Goal: Information Seeking & Learning: Learn about a topic

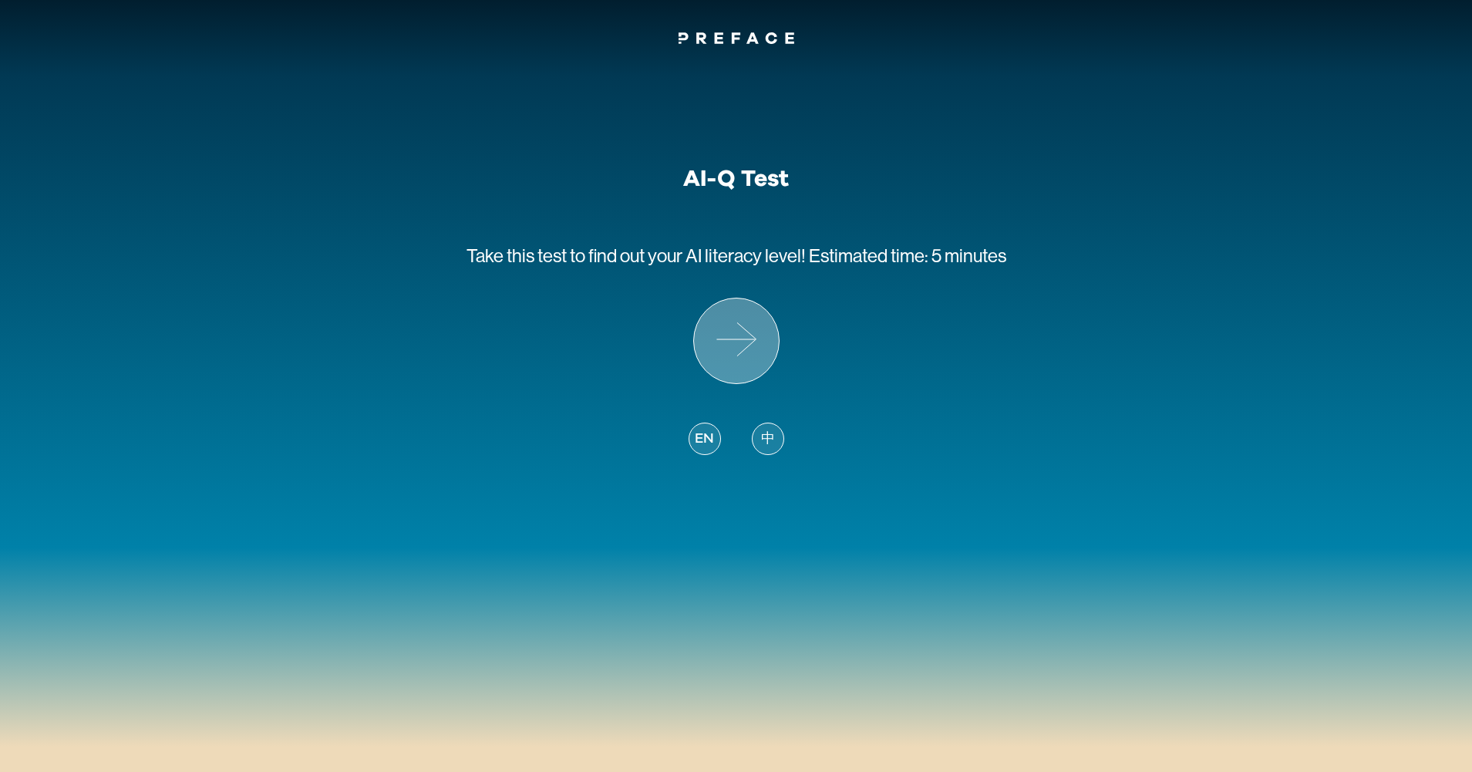
click at [760, 326] on icon at bounding box center [736, 340] width 85 height 85
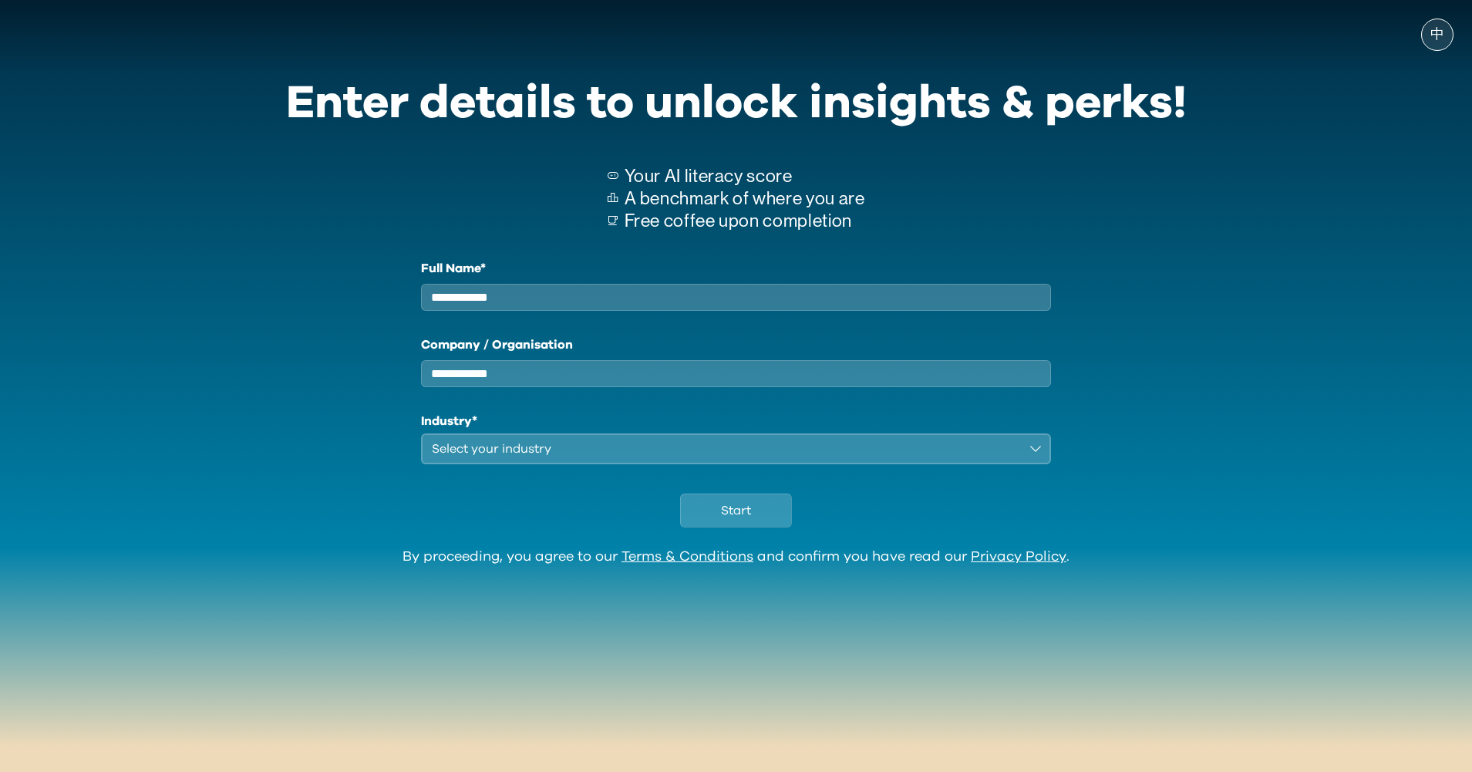
click at [621, 293] on input "Full Name*" at bounding box center [736, 297] width 631 height 27
type input "**"
click at [569, 387] on input "Company / Organisation" at bounding box center [736, 373] width 631 height 27
click at [544, 453] on div "Select your industry" at bounding box center [726, 449] width 588 height 19
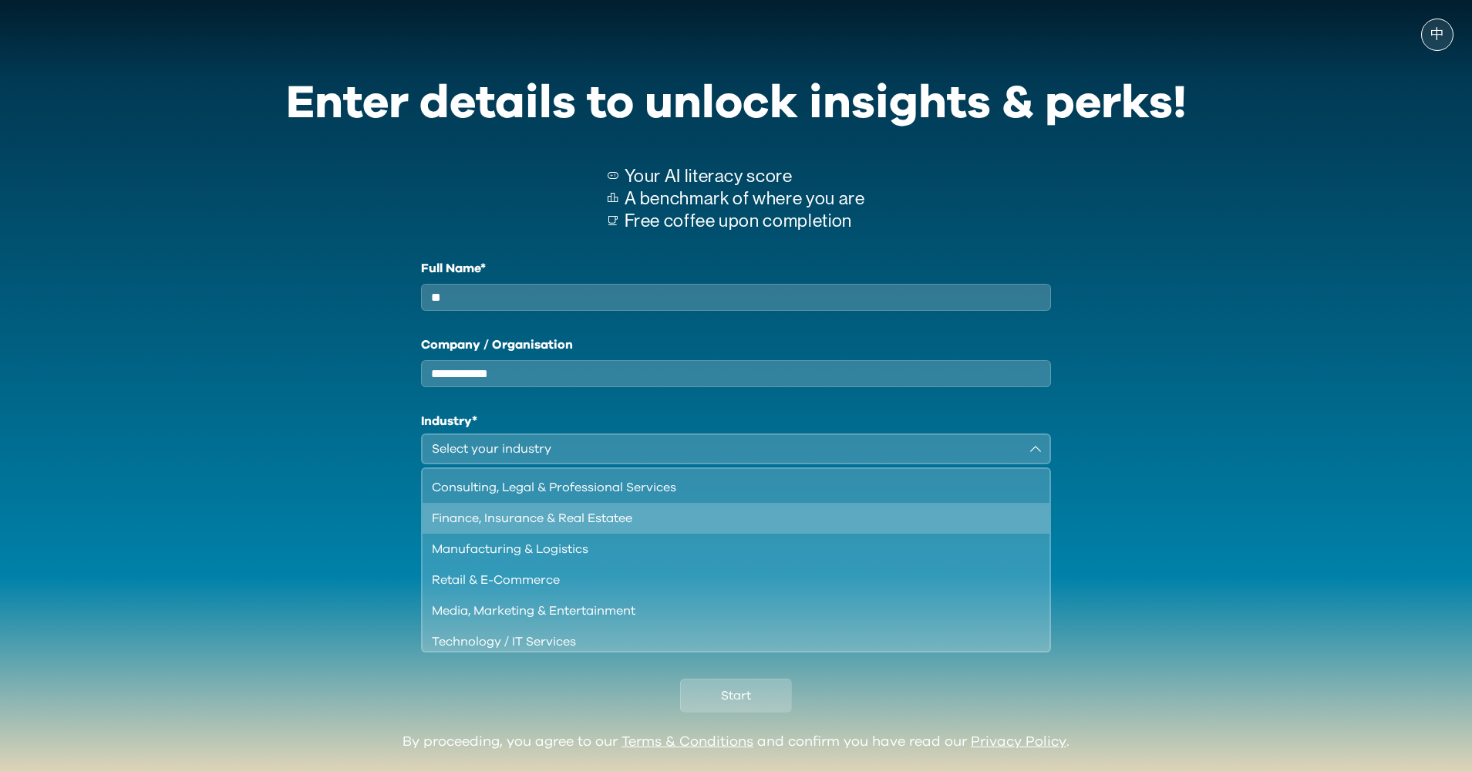
click at [544, 524] on div "Finance, Insurance & Real Estatee" at bounding box center [727, 518] width 591 height 19
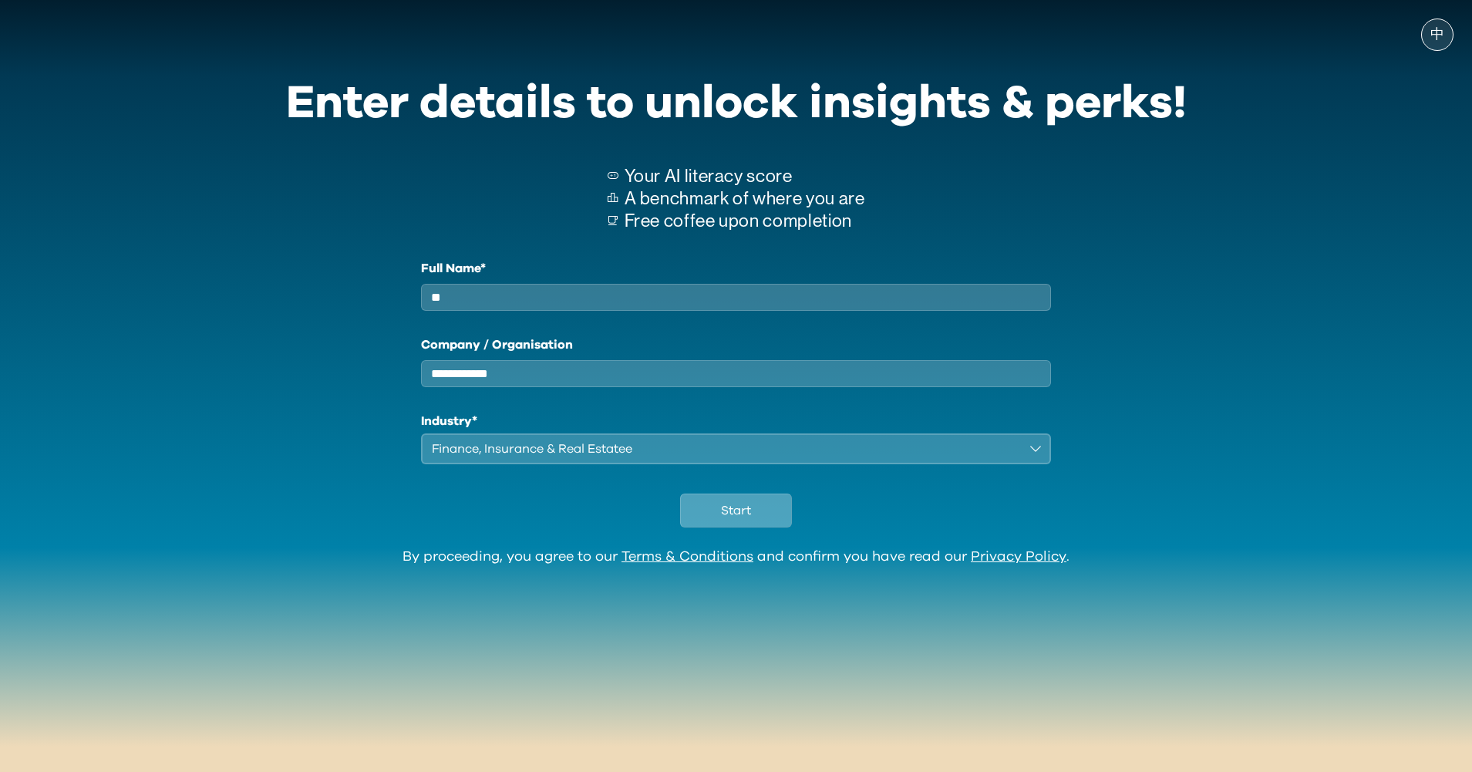
click at [763, 521] on button "Start" at bounding box center [736, 511] width 112 height 34
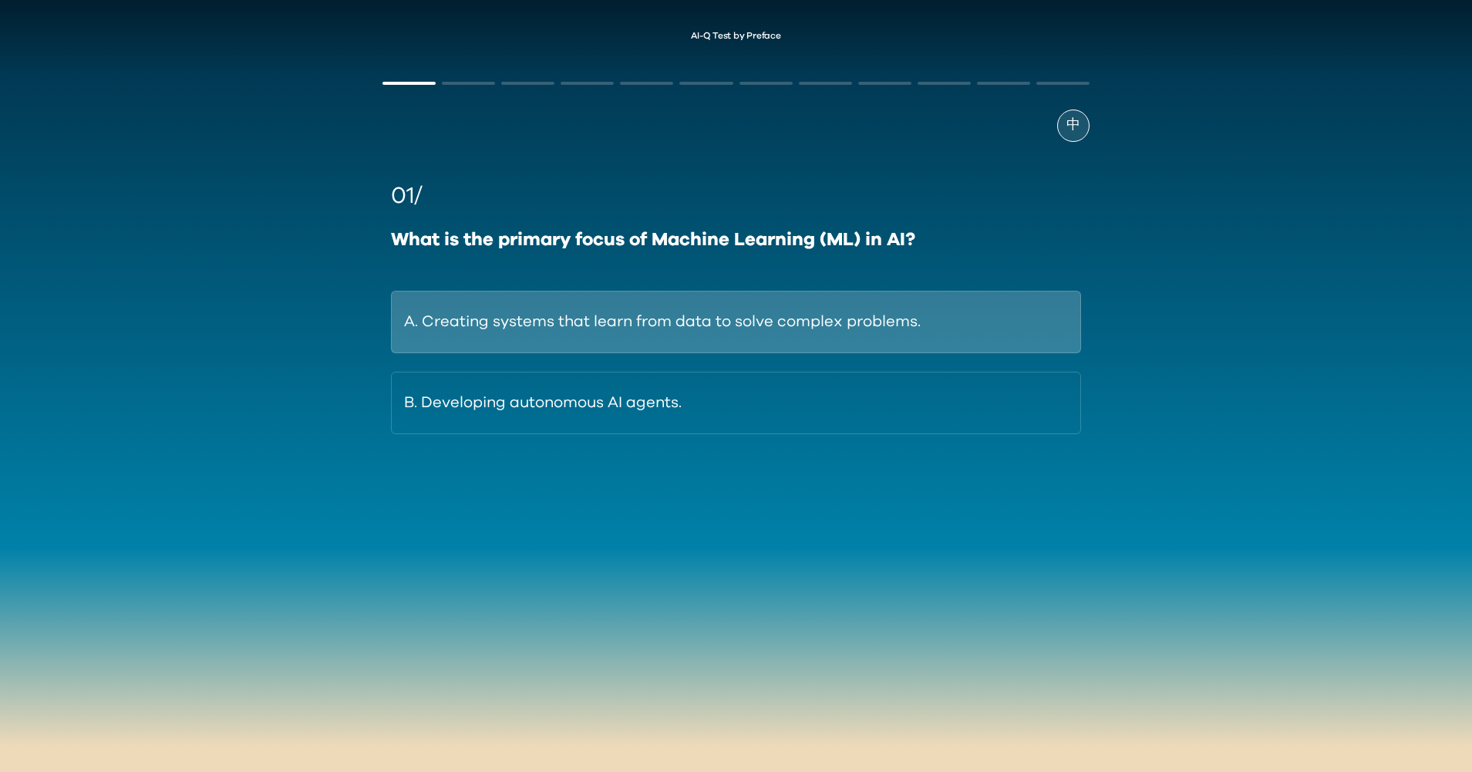
click at [917, 323] on button "A. Creating systems that learn from data to solve complex problems." at bounding box center [735, 322] width 689 height 62
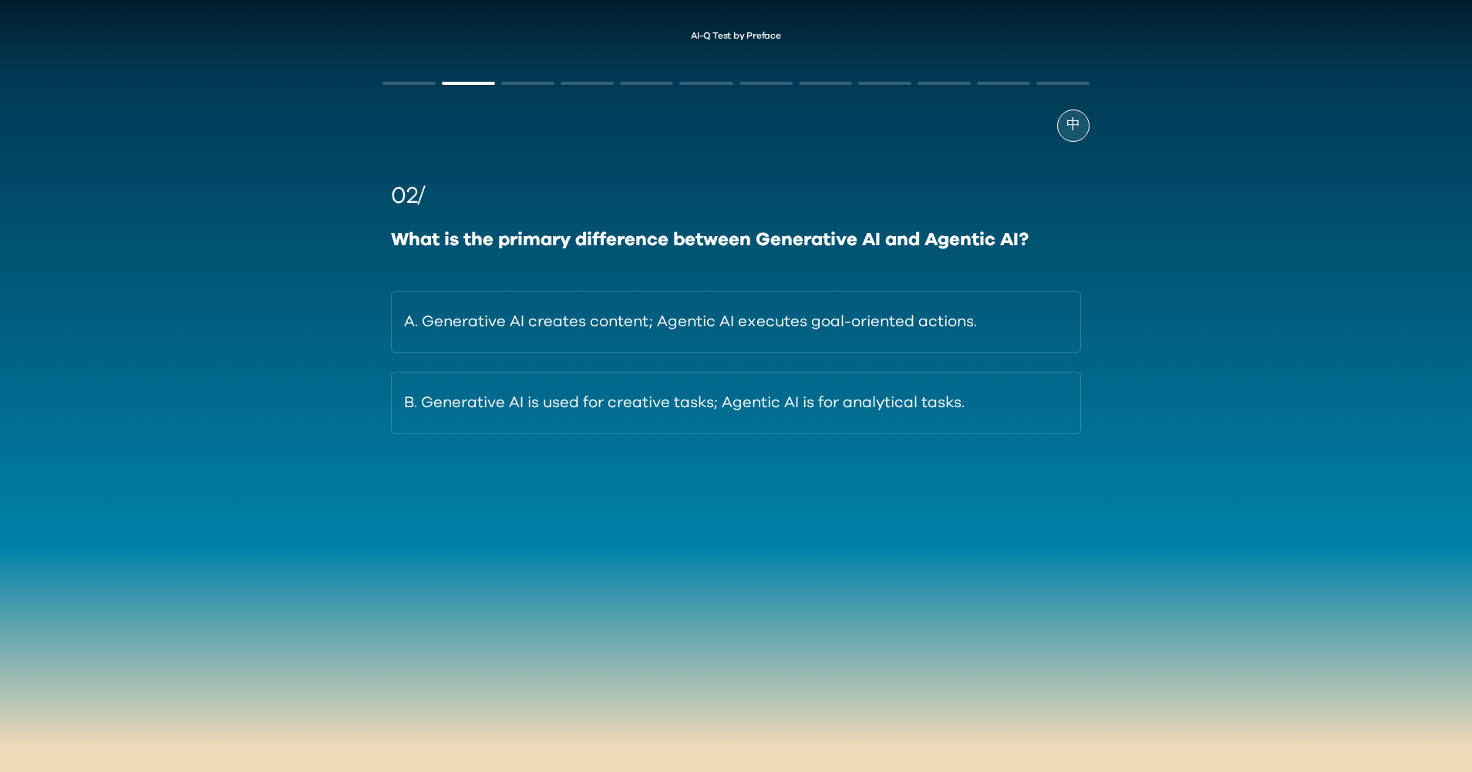
click at [894, 369] on div "A. Generative AI creates content; Agentic AI executes goal-oriented actions. B.…" at bounding box center [735, 362] width 689 height 143
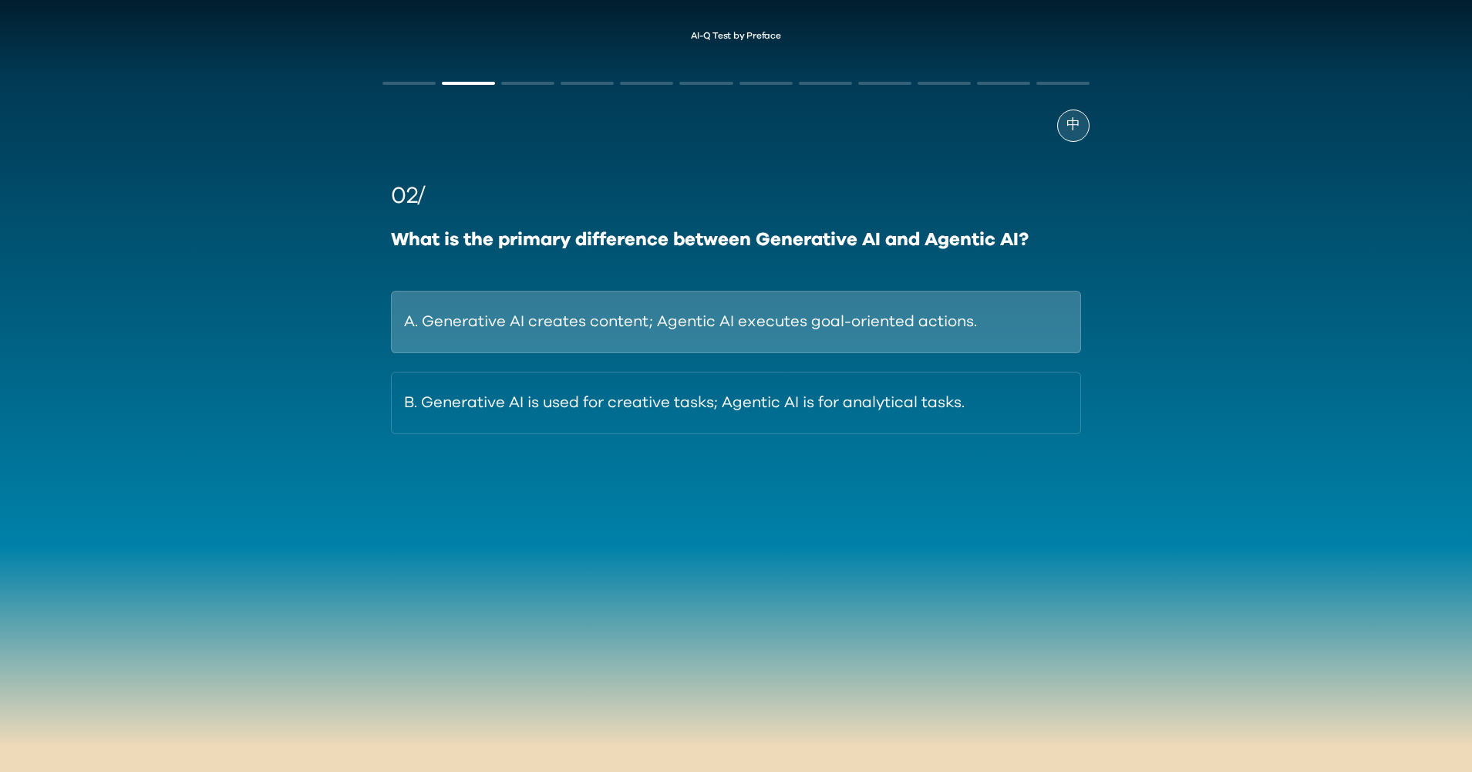
click at [895, 345] on button "A. Generative AI creates content; Agentic AI executes goal-oriented actions." at bounding box center [735, 322] width 689 height 62
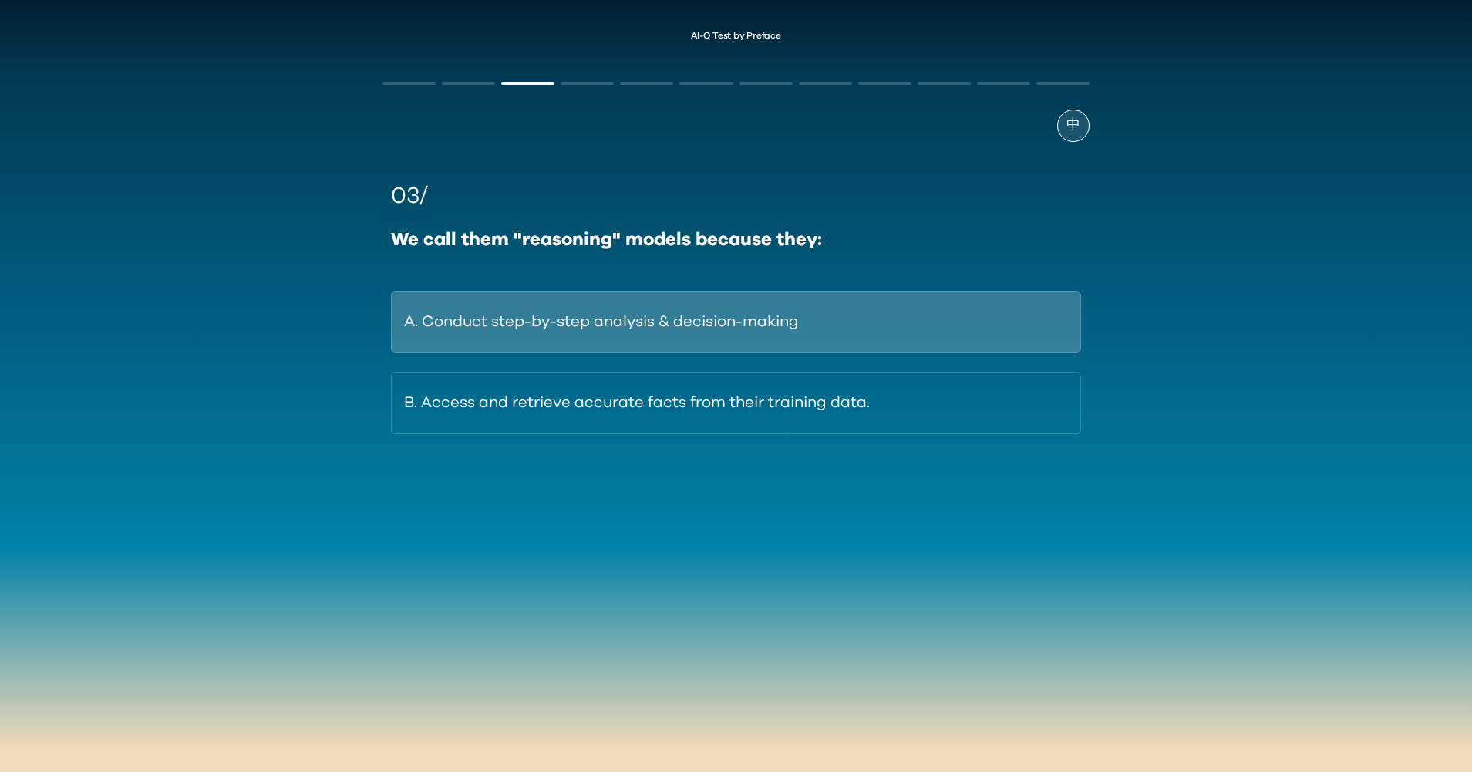
click at [928, 307] on button "A. Conduct step-by-step analysis & decision-making" at bounding box center [735, 322] width 689 height 62
click at [818, 325] on button "A. To review or handle cases the AI is uncertain about." at bounding box center [735, 322] width 689 height 62
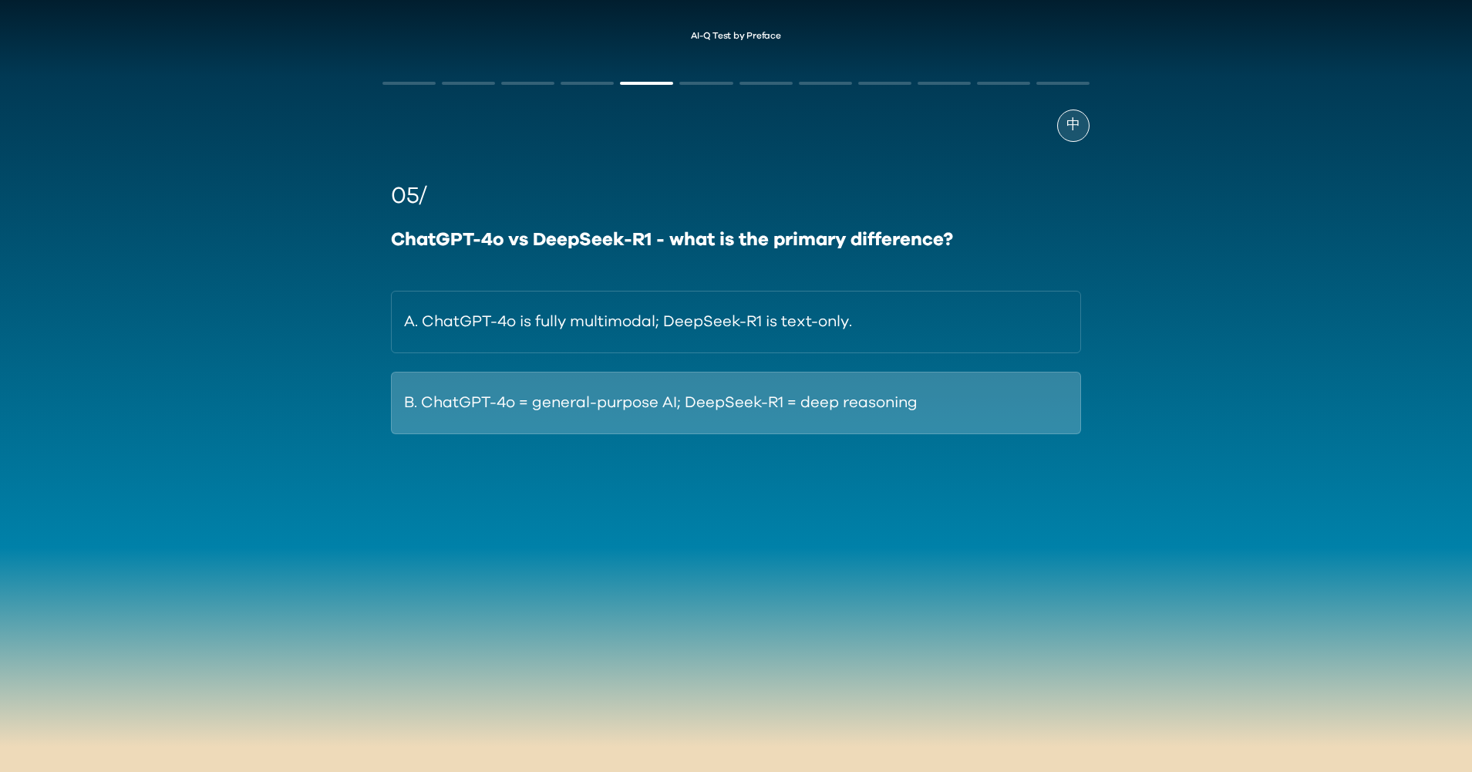
click at [930, 393] on button "B. ChatGPT-4o = general-purpose AI; DeepSeek-R1 = deep reasoning" at bounding box center [735, 403] width 689 height 62
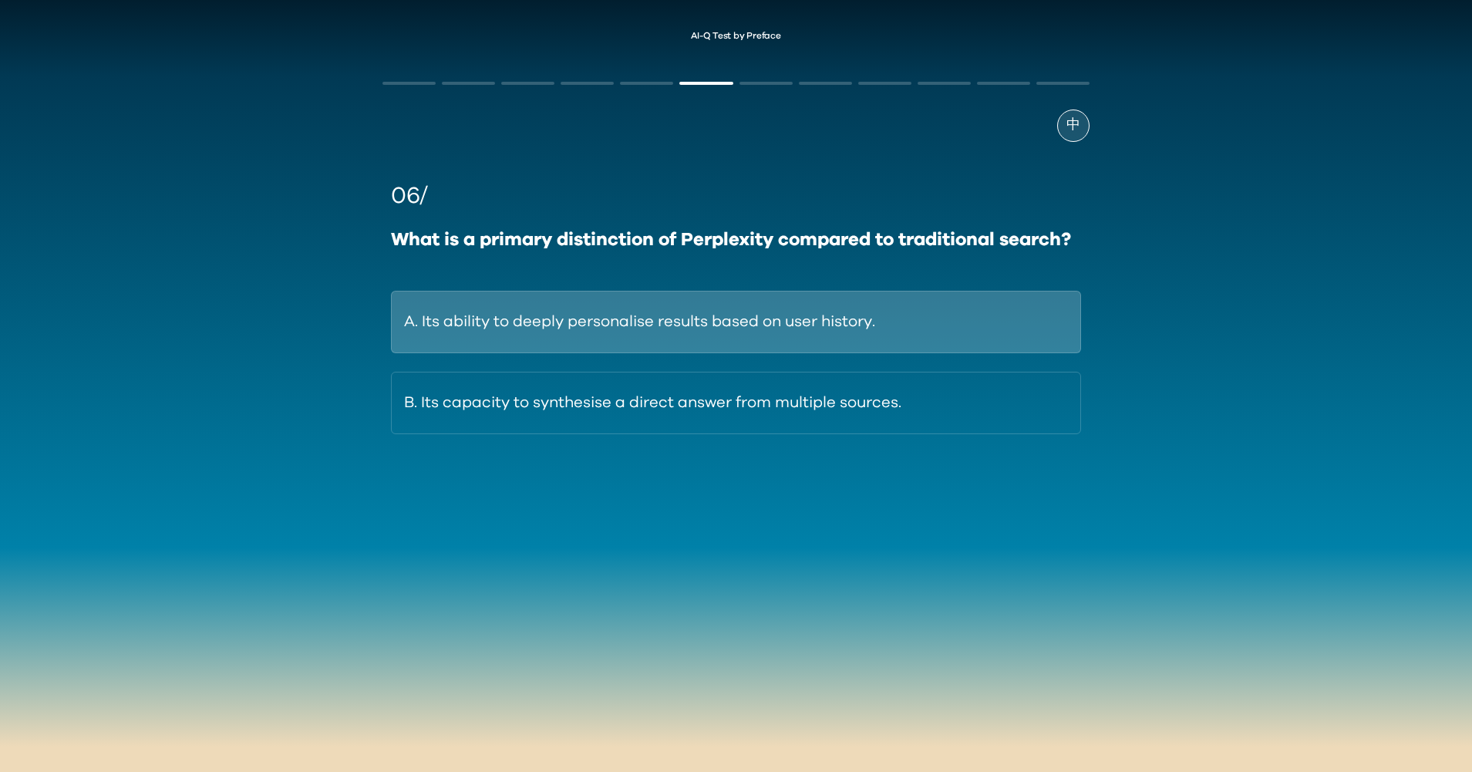
click at [955, 303] on button "A. Its ability to deeply personalise results based on user history." at bounding box center [735, 322] width 689 height 62
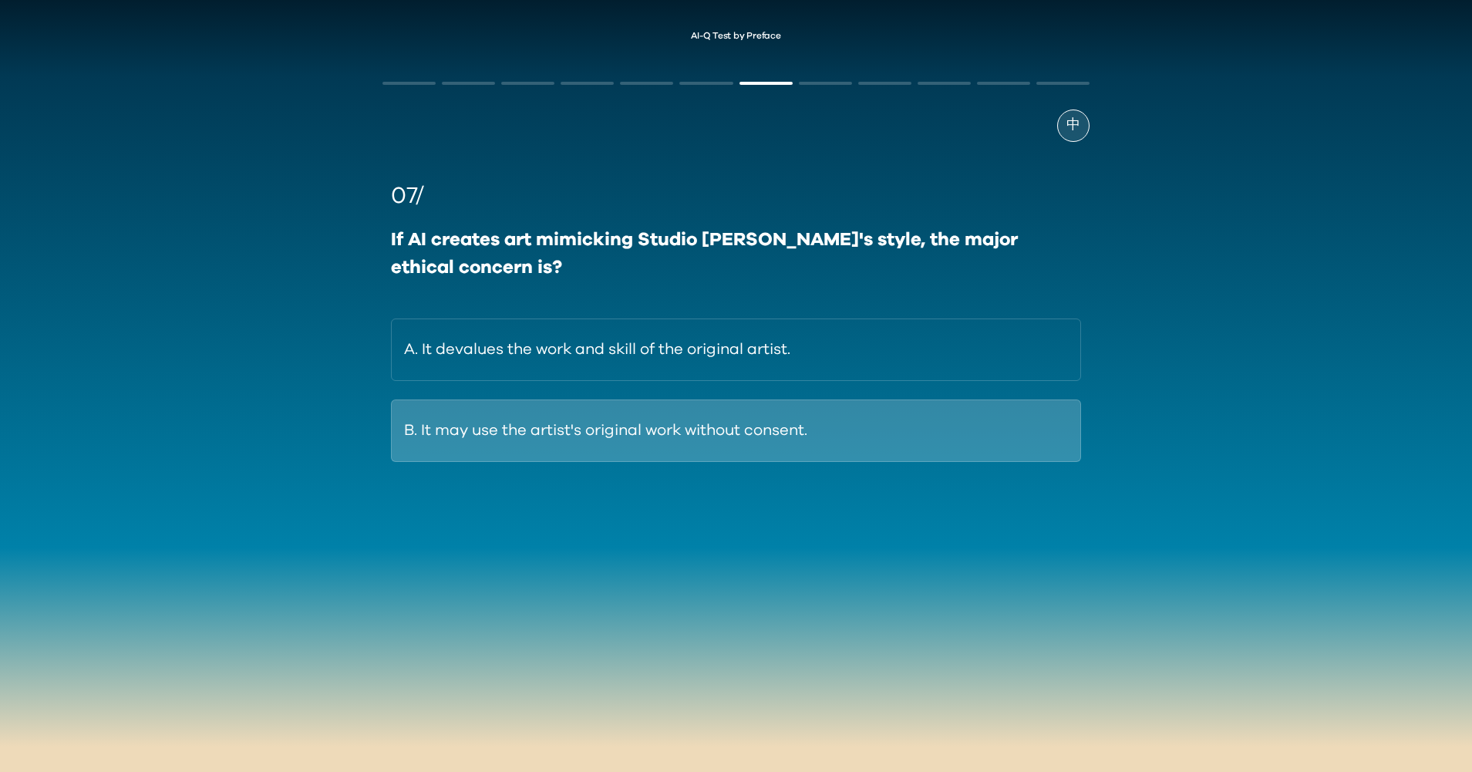
click at [846, 431] on button "B. It may use the artist's original work without consent." at bounding box center [735, 430] width 689 height 62
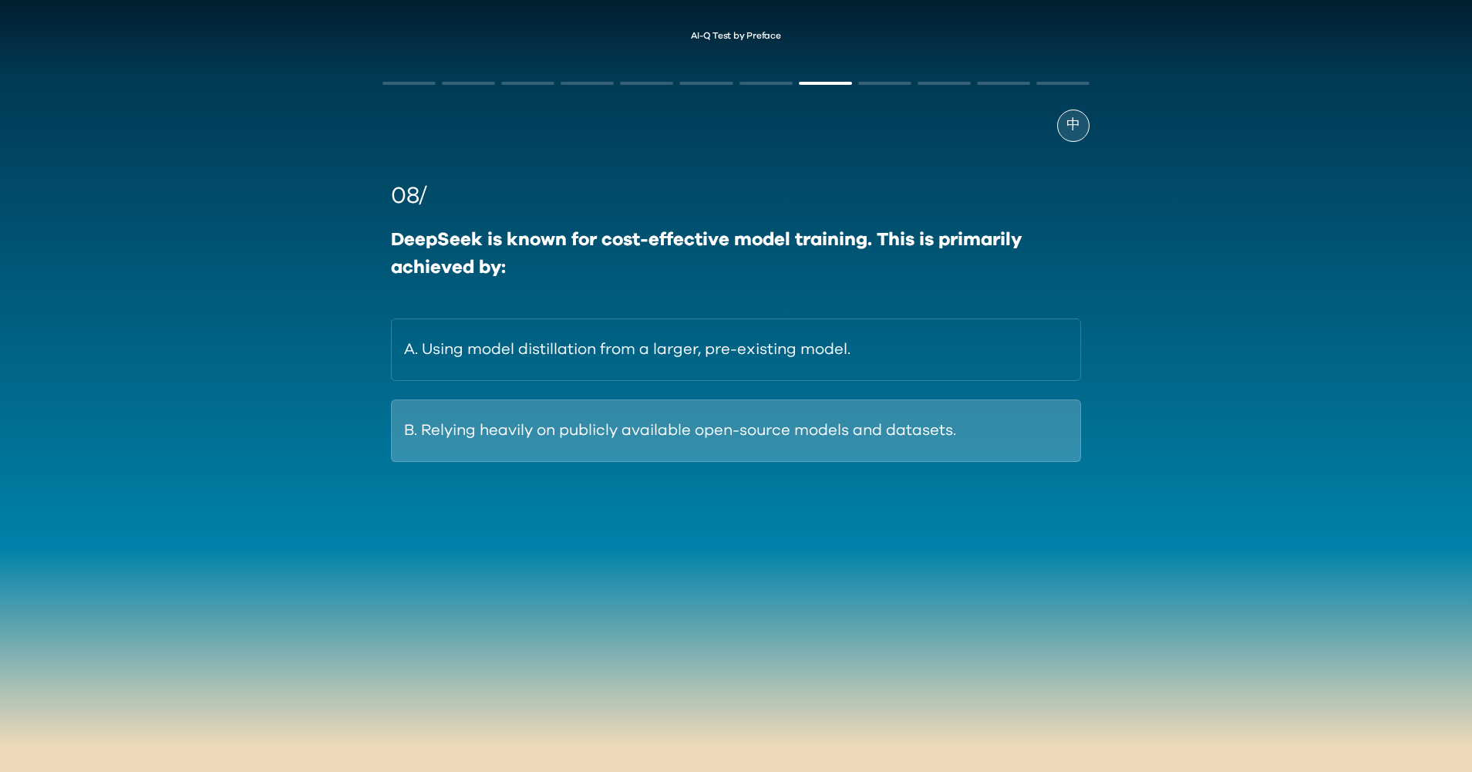
click at [885, 431] on button "B. Relying heavily on publicly available open-source models and datasets." at bounding box center [735, 430] width 689 height 62
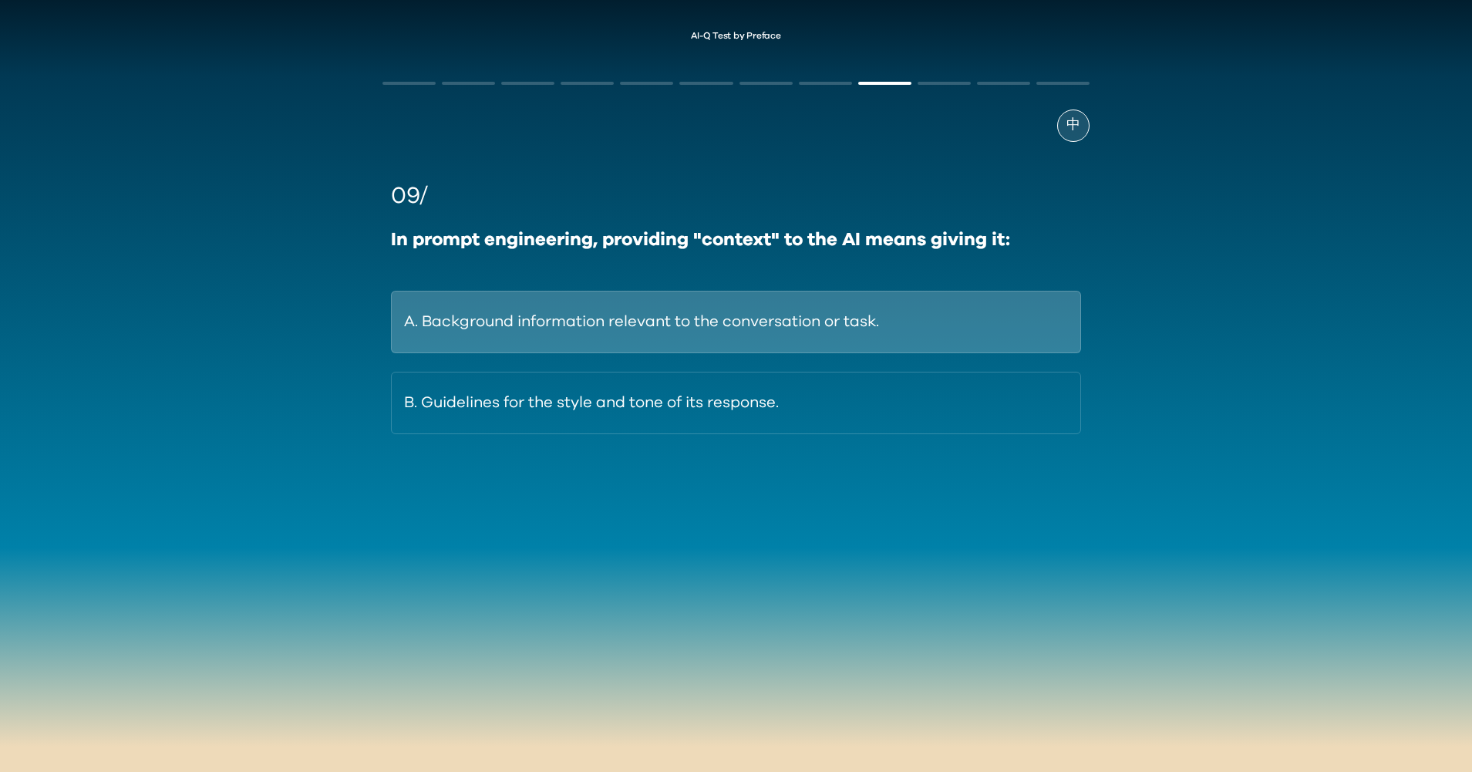
click at [929, 329] on button "A. Background information relevant to the conversation or task." at bounding box center [735, 322] width 689 height 62
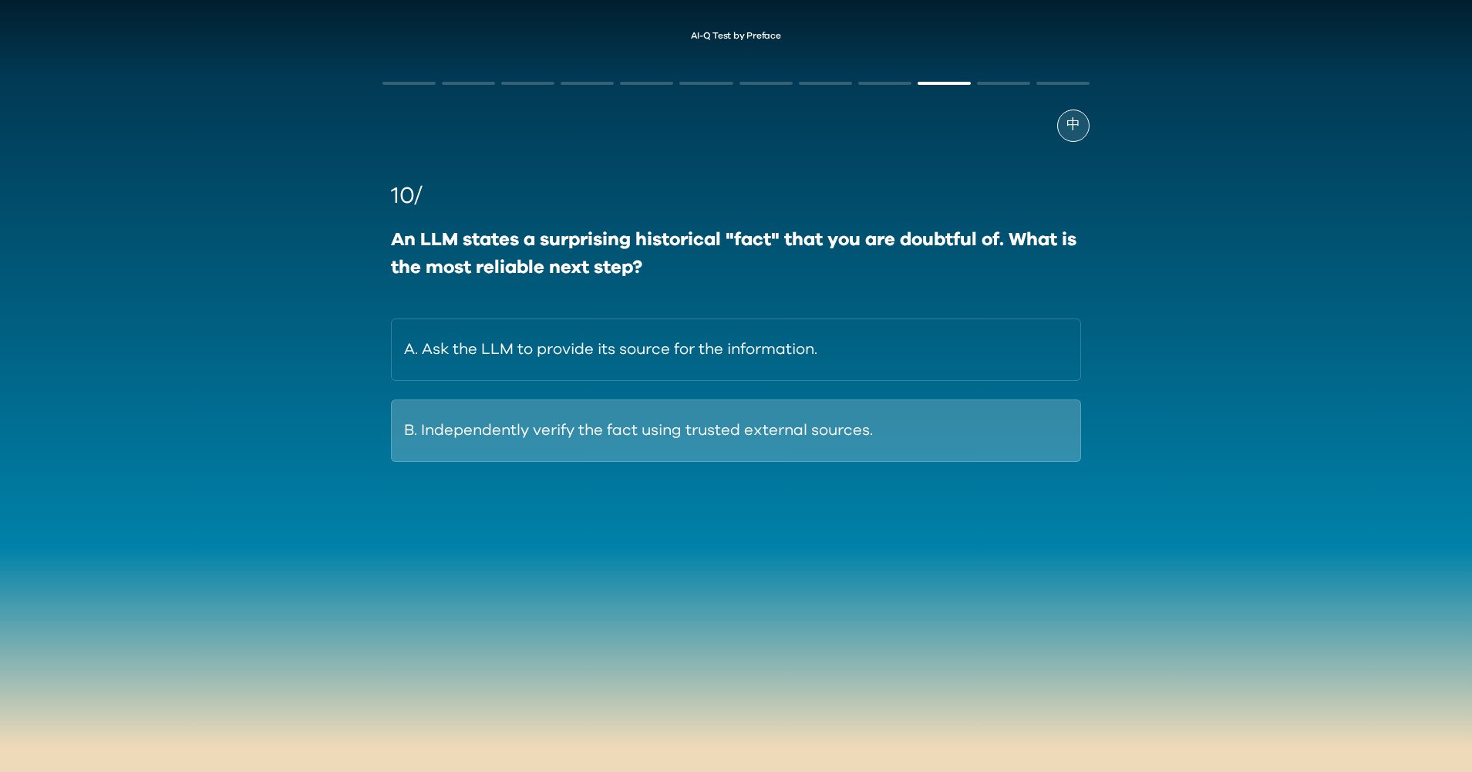
click at [890, 446] on button "B. Independently verify the fact using trusted external sources." at bounding box center [735, 430] width 689 height 62
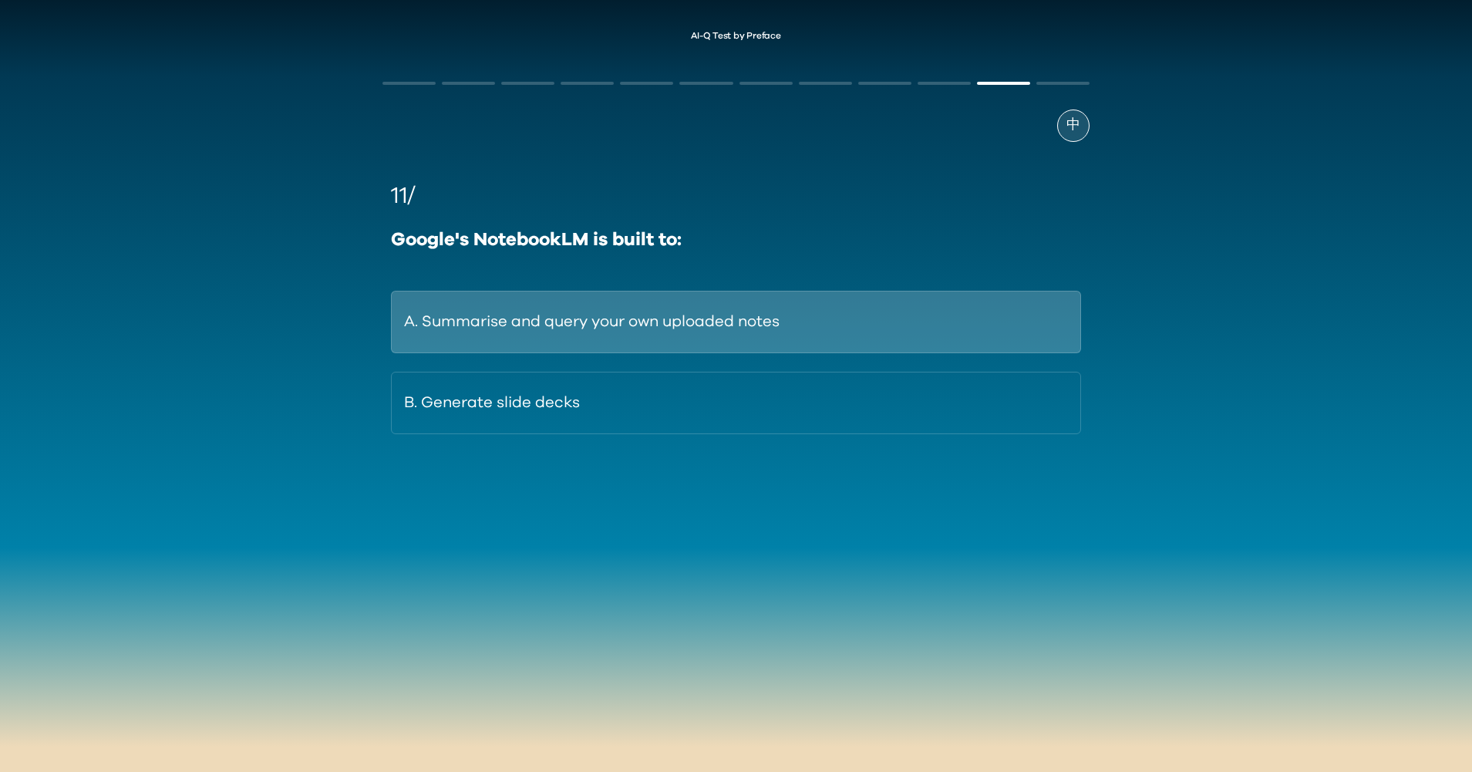
click at [925, 332] on button "A. Summarise and query your own uploaded notes" at bounding box center [735, 322] width 689 height 62
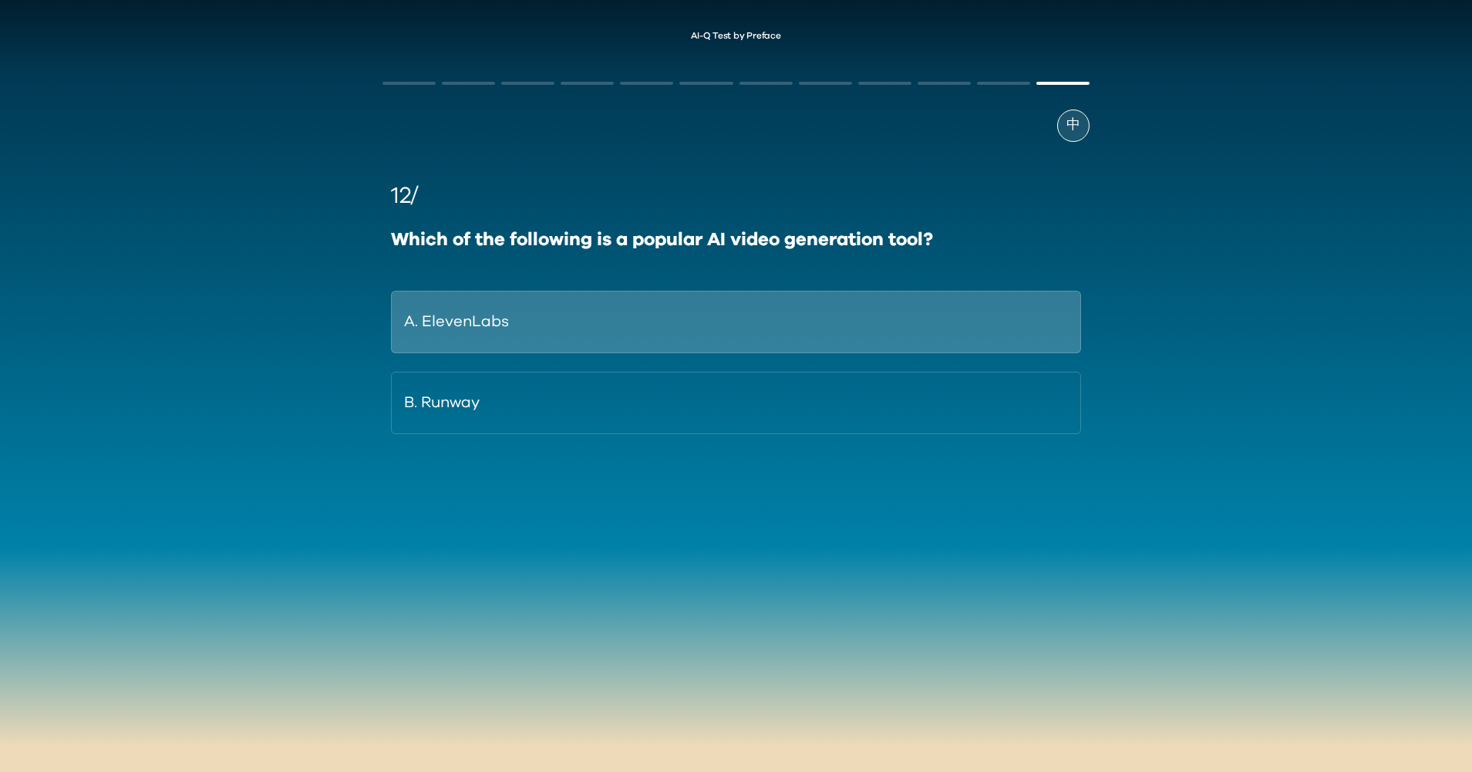
click at [880, 326] on button "A. ElevenLabs" at bounding box center [735, 322] width 689 height 62
